Goal: Navigation & Orientation: Find specific page/section

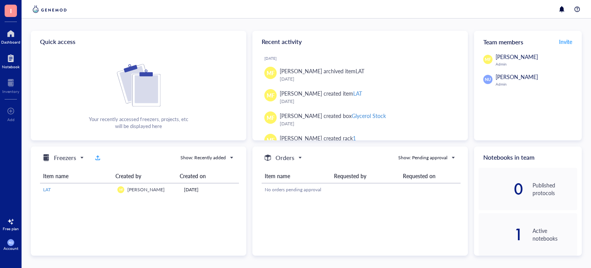
click at [16, 60] on div at bounding box center [11, 58] width 18 height 12
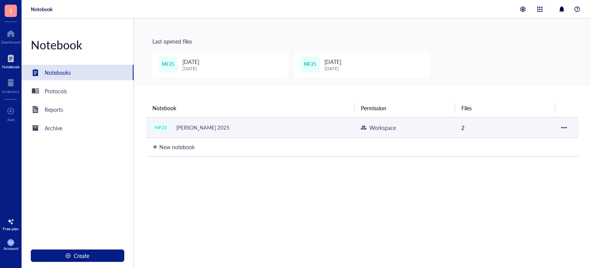
click at [215, 132] on td "MF25 Marilen 2025" at bounding box center [250, 127] width 209 height 20
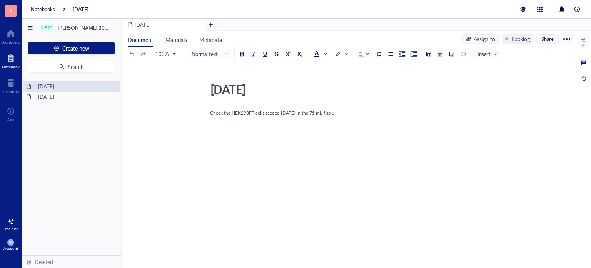
click at [12, 60] on div at bounding box center [11, 58] width 18 height 12
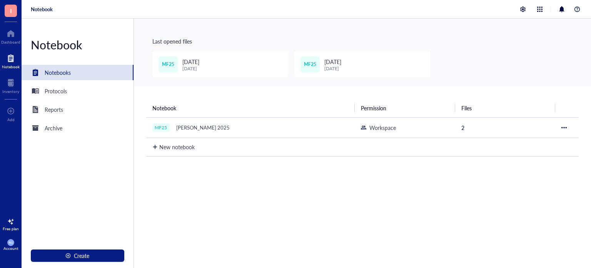
click at [199, 64] on span "[DATE]" at bounding box center [191, 62] width 17 height 8
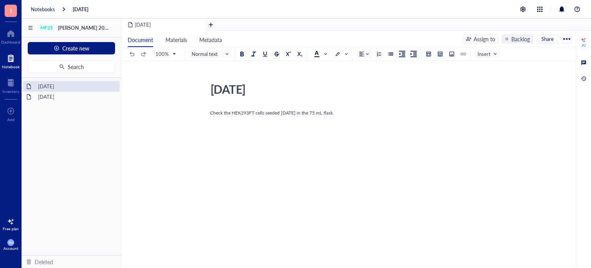
click at [14, 56] on div at bounding box center [11, 58] width 18 height 12
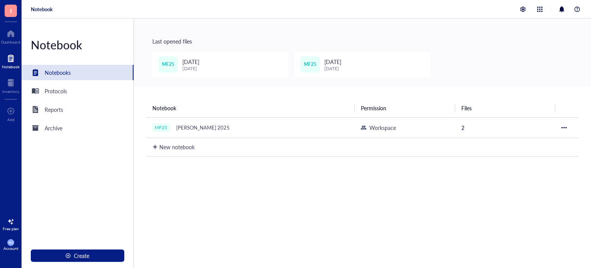
click at [47, 74] on div "Notebooks" at bounding box center [58, 72] width 26 height 8
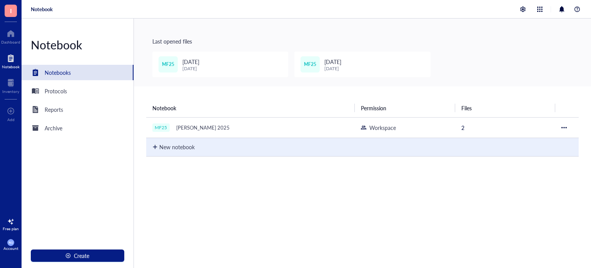
click at [177, 144] on div "New notebook" at bounding box center [176, 146] width 35 height 8
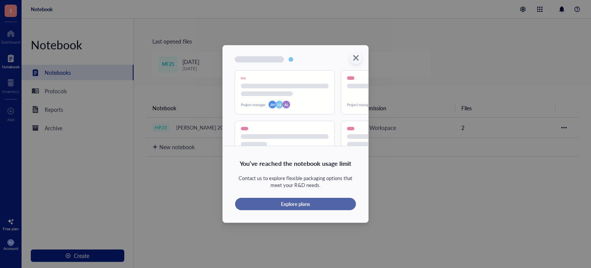
click at [301, 204] on span "Explore plans" at bounding box center [295, 203] width 29 height 7
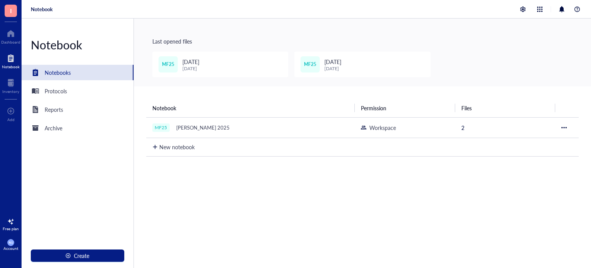
click at [336, 61] on span "[DATE]" at bounding box center [333, 62] width 17 height 8
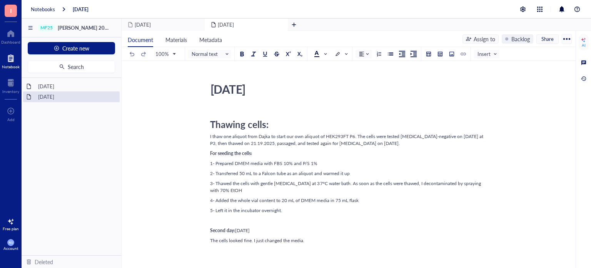
click at [8, 55] on div at bounding box center [11, 58] width 18 height 12
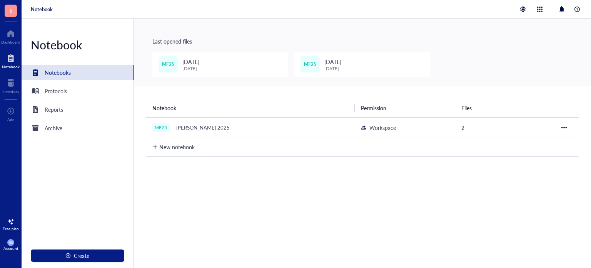
click at [220, 67] on div "MF25 2025-10-13 October 13, 2025" at bounding box center [220, 64] width 136 height 25
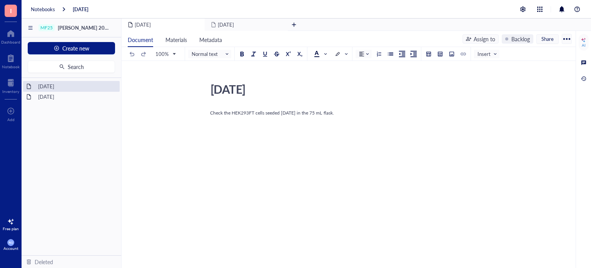
click at [13, 71] on div "I Dashboard Notebook Inventory To pick up a draggable item, press the space bar…" at bounding box center [11, 134] width 22 height 268
click at [13, 65] on div "Notebook" at bounding box center [11, 66] width 18 height 5
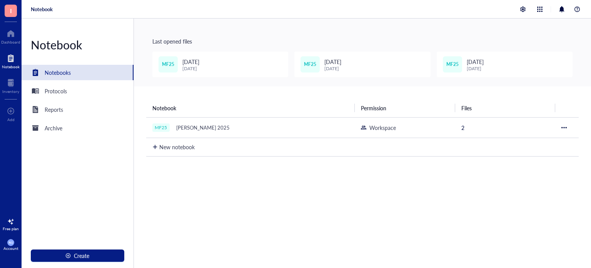
click at [544, 3] on div "Notebook" at bounding box center [307, 9] width 570 height 18
click at [543, 6] on div at bounding box center [540, 9] width 9 height 9
click at [543, 12] on div at bounding box center [540, 9] width 9 height 9
click at [538, 6] on div at bounding box center [540, 9] width 9 height 9
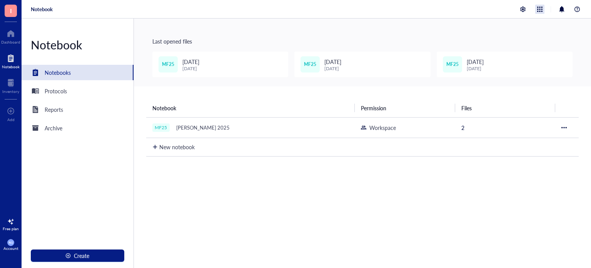
click at [538, 6] on div at bounding box center [540, 9] width 9 height 9
click at [519, 8] on div at bounding box center [523, 9] width 12 height 9
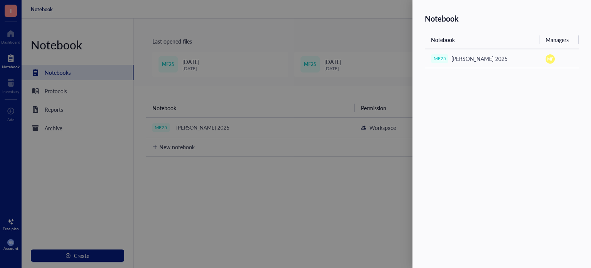
click at [200, 229] on div at bounding box center [295, 134] width 591 height 268
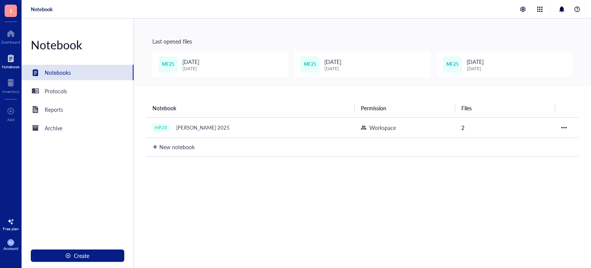
click at [13, 9] on span "I" at bounding box center [11, 11] width 12 height 12
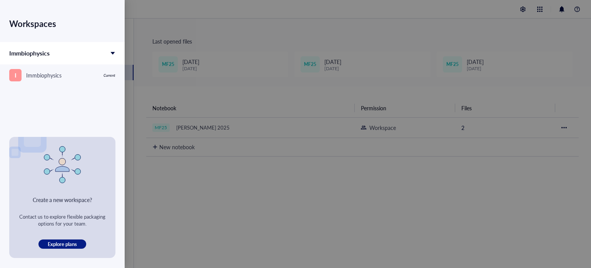
click at [13, 9] on div "Workspaces Immbiophysics I Immbiophysics Current" at bounding box center [62, 68] width 125 height 137
click at [579, 8] on div at bounding box center [295, 134] width 591 height 268
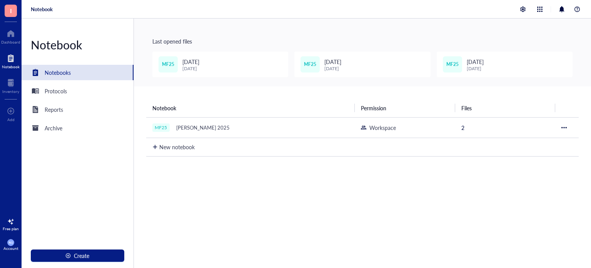
click at [8, 243] on span "NU" at bounding box center [10, 242] width 7 height 7
click at [44, 257] on link "Logout" at bounding box center [51, 258] width 44 height 14
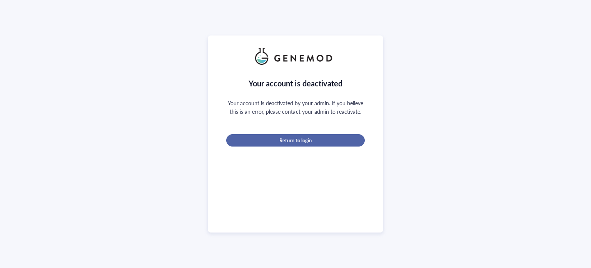
click at [308, 142] on span "Return to login" at bounding box center [296, 140] width 32 height 7
click at [333, 143] on button "Return to login" at bounding box center [295, 140] width 139 height 12
click at [283, 141] on span "Return to login" at bounding box center [296, 140] width 32 height 7
click at [328, 137] on div "Return to login" at bounding box center [296, 140] width 114 height 7
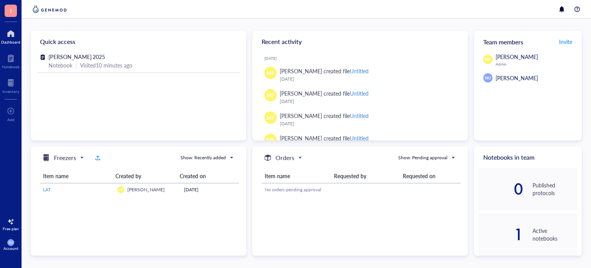
click at [7, 14] on span "I" at bounding box center [11, 11] width 12 height 12
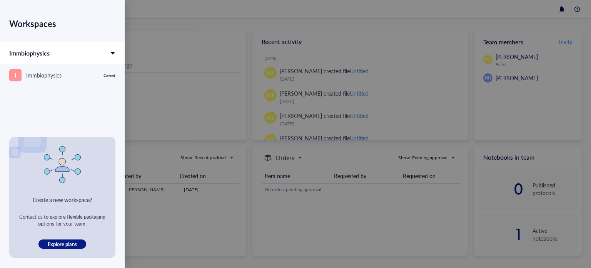
click at [7, 14] on div "Workspaces" at bounding box center [62, 24] width 125 height 22
click at [152, 45] on div at bounding box center [295, 134] width 591 height 268
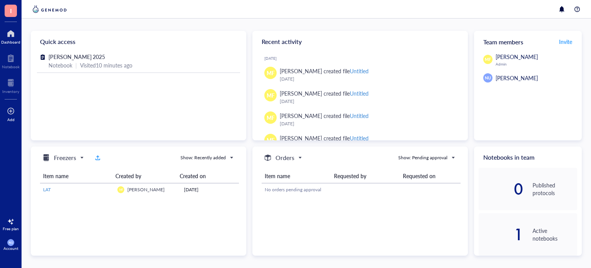
click at [14, 115] on div at bounding box center [11, 111] width 8 height 12
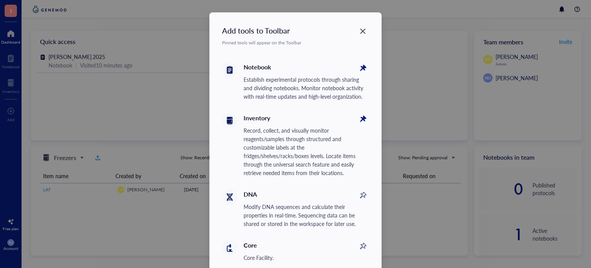
click at [227, 70] on icon at bounding box center [230, 70] width 8 height 8
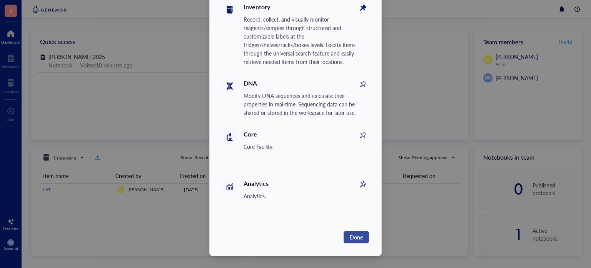
click at [356, 237] on span "Done" at bounding box center [356, 237] width 13 height 8
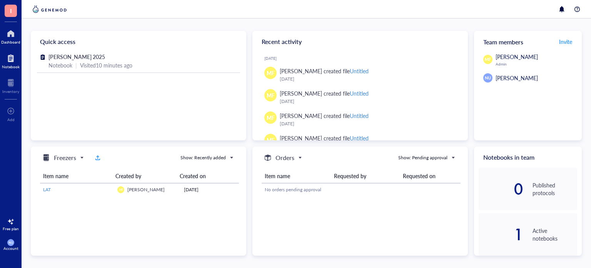
click at [16, 62] on div at bounding box center [11, 58] width 18 height 12
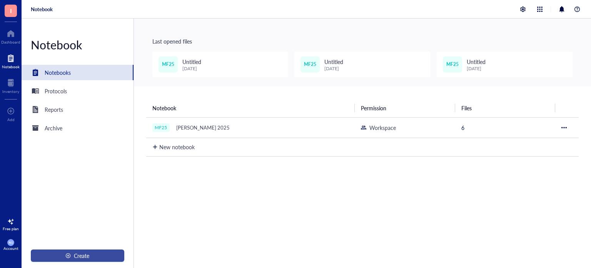
click at [61, 252] on button "Create" at bounding box center [78, 255] width 94 height 12
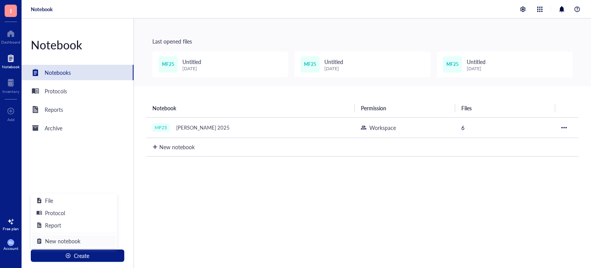
click at [57, 242] on span "New notebook" at bounding box center [78, 240] width 66 height 8
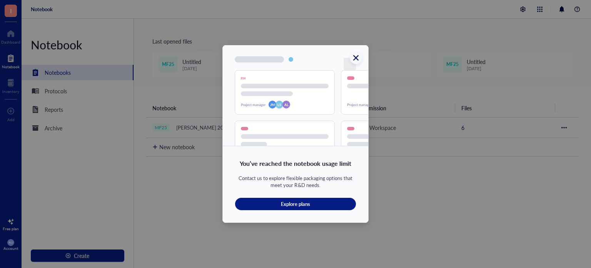
click at [358, 54] on icon "Close" at bounding box center [356, 57] width 7 height 7
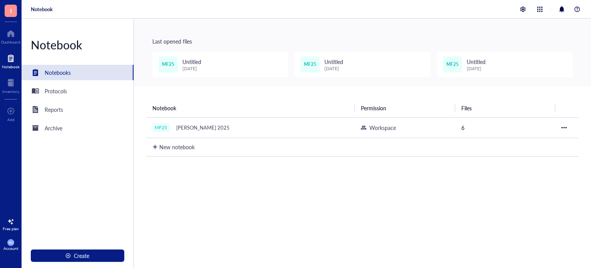
click at [9, 244] on span "NU" at bounding box center [10, 242] width 7 height 7
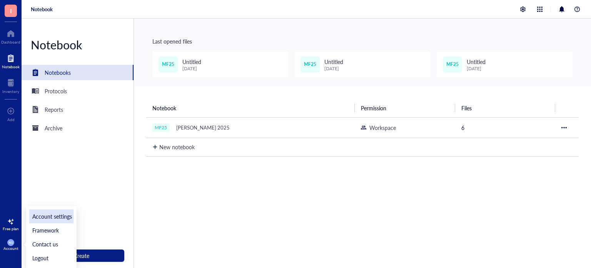
click at [50, 217] on link "Account settings" at bounding box center [51, 216] width 44 height 14
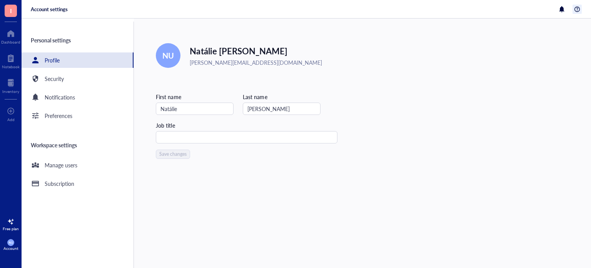
click at [577, 7] on div at bounding box center [577, 9] width 9 height 9
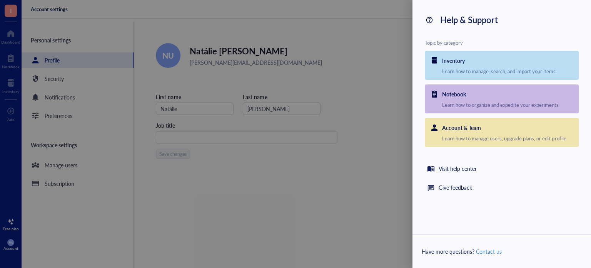
click at [577, 7] on div "Help & Support Topic by category Inventory Learn how to manage, search, and imp…" at bounding box center [502, 104] width 179 height 209
click at [322, 92] on div at bounding box center [295, 134] width 591 height 268
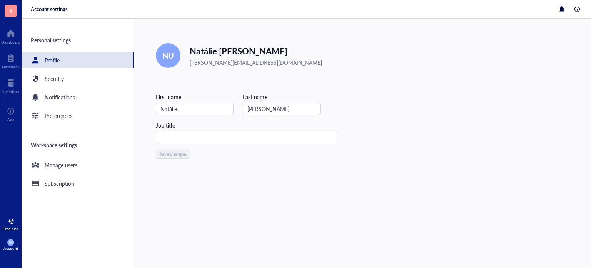
click at [15, 8] on span "I" at bounding box center [11, 11] width 12 height 12
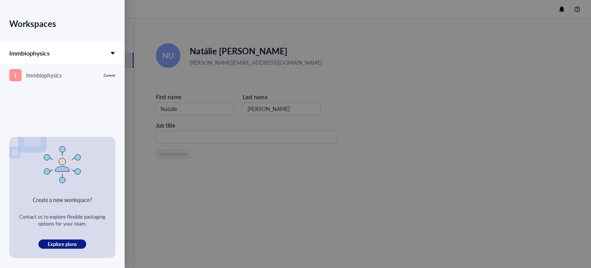
click at [15, 8] on div "Workspaces Immbiophysics I Immbiophysics Current" at bounding box center [62, 68] width 125 height 137
click at [116, 47] on div "Immbiophysics" at bounding box center [62, 53] width 125 height 22
click at [220, 19] on div at bounding box center [295, 134] width 591 height 268
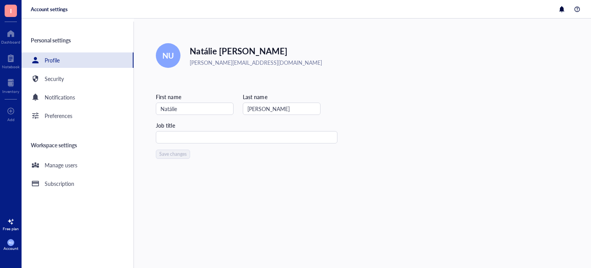
click at [5, 250] on div "Account" at bounding box center [10, 248] width 15 height 5
click at [62, 218] on link "Account settings" at bounding box center [51, 216] width 44 height 14
click at [12, 246] on div "Account" at bounding box center [10, 248] width 15 height 5
click at [45, 227] on link "Framework" at bounding box center [51, 230] width 44 height 14
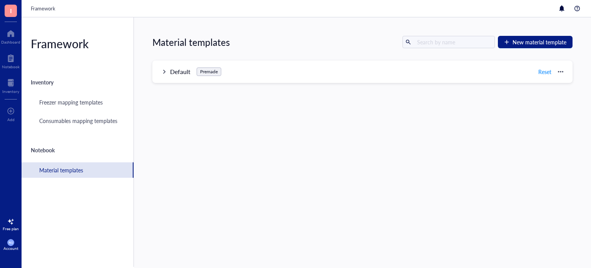
click at [14, 246] on div "Account" at bounding box center [10, 248] width 15 height 5
click at [578, 6] on div at bounding box center [577, 8] width 9 height 9
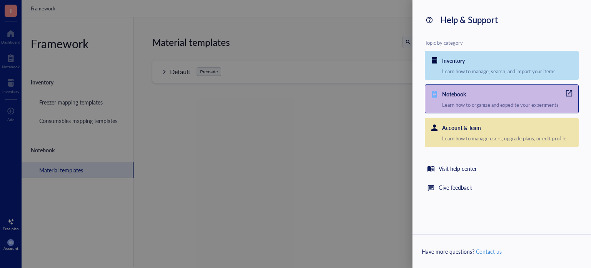
click at [482, 108] on div "Notebook Learn how to organize and expedite your experiments" at bounding box center [510, 99] width 136 height 28
click at [281, 145] on div at bounding box center [295, 134] width 591 height 268
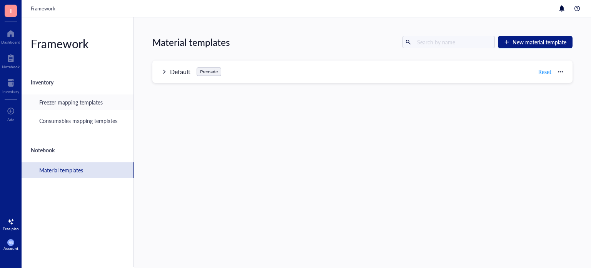
click at [80, 108] on div "Freezer mapping templates" at bounding box center [78, 101] width 112 height 15
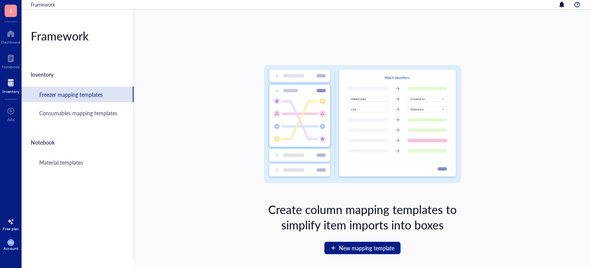
click at [16, 90] on div "Inventory" at bounding box center [10, 91] width 17 height 5
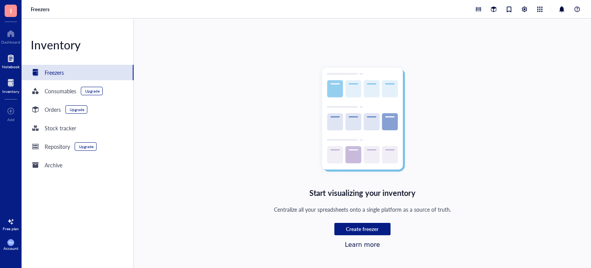
click at [17, 69] on div "Notebook" at bounding box center [11, 66] width 18 height 5
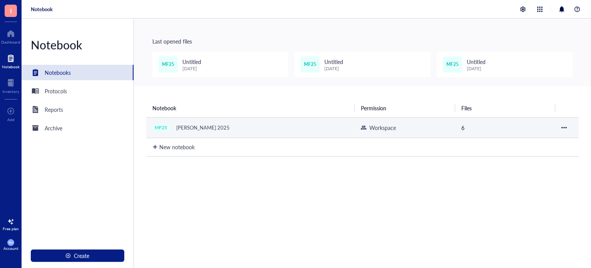
click at [560, 131] on td at bounding box center [567, 127] width 23 height 20
